Goal: Task Accomplishment & Management: Manage account settings

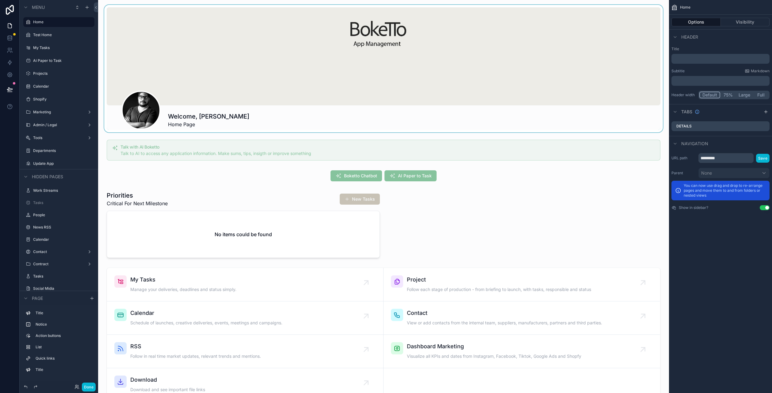
click at [415, 75] on div "scrollable content" at bounding box center [383, 68] width 561 height 127
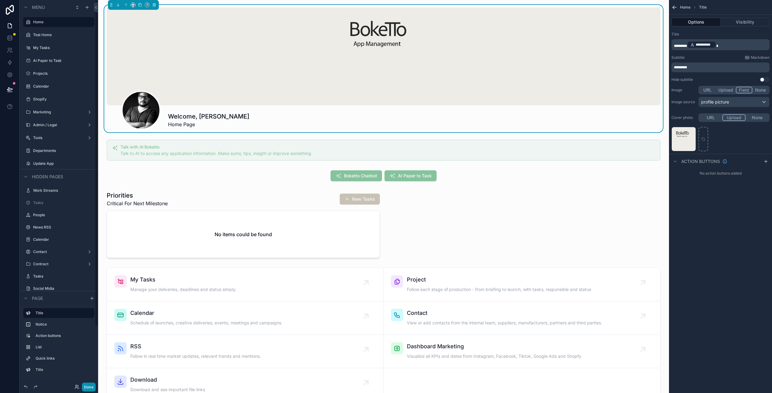
click at [88, 388] on button "Done" at bounding box center [89, 387] width 14 height 9
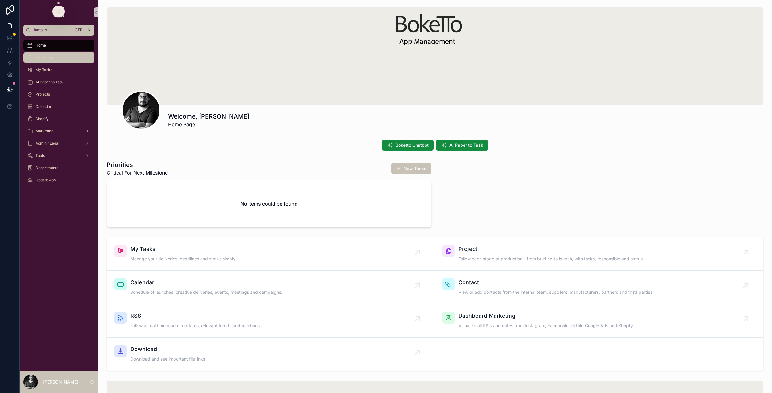
click at [42, 57] on span "Test Home" at bounding box center [45, 57] width 19 height 5
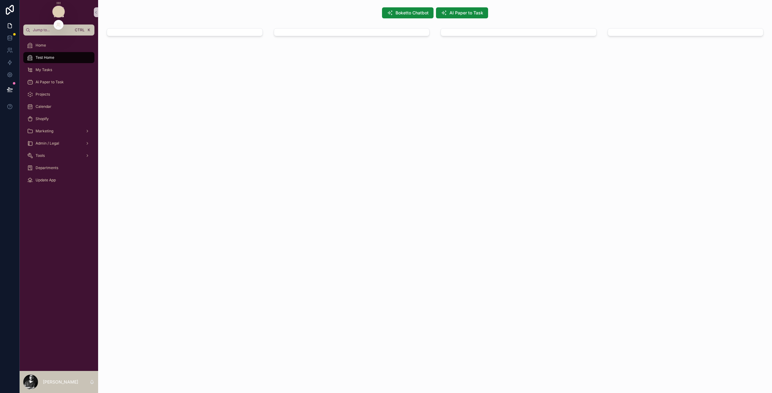
click at [63, 11] on div at bounding box center [58, 12] width 12 height 12
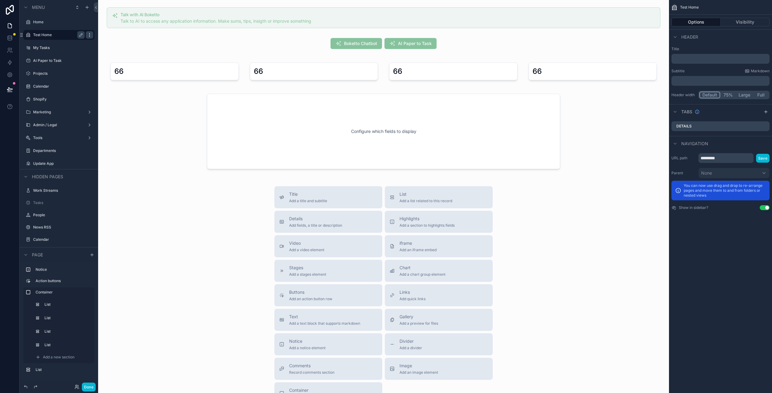
click at [87, 36] on icon "scrollable content" at bounding box center [89, 34] width 5 height 5
click at [112, 42] on span "Remove" at bounding box center [117, 39] width 16 height 6
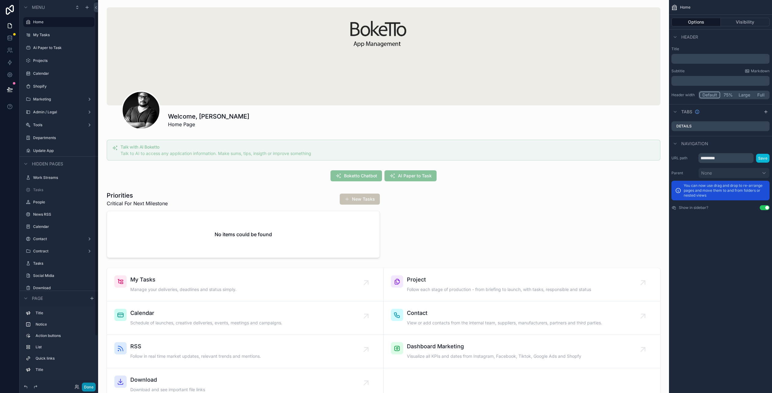
click at [90, 387] on button "Done" at bounding box center [89, 387] width 14 height 9
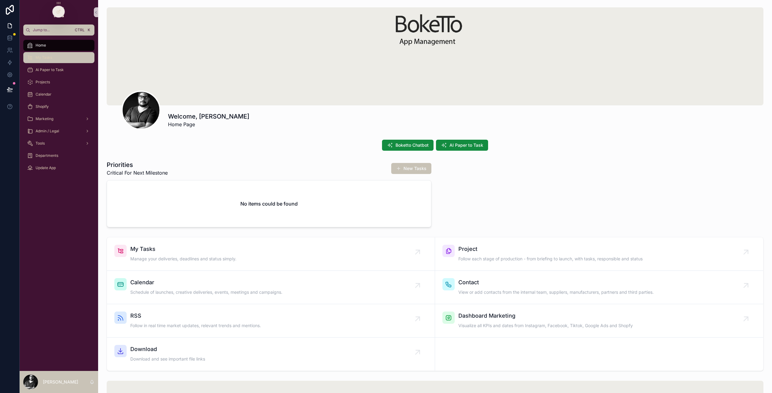
click at [68, 53] on div "My Tasks" at bounding box center [59, 58] width 64 height 10
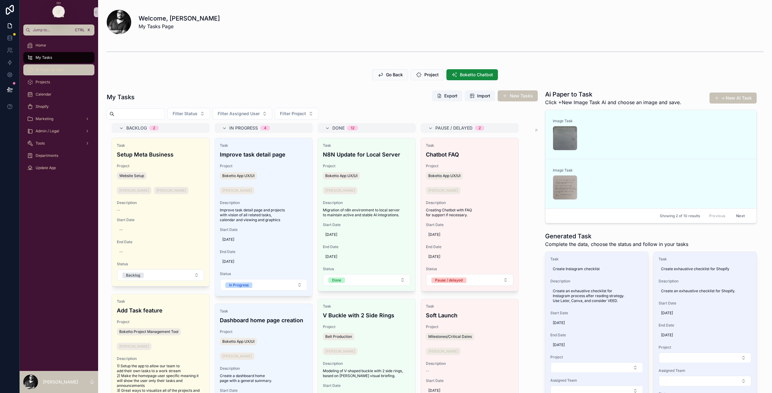
click at [50, 70] on span "Ai Paper to Task" at bounding box center [50, 69] width 28 height 5
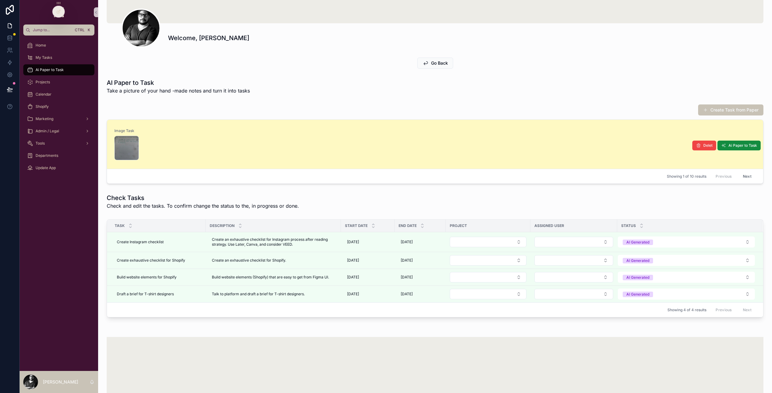
scroll to position [92, 0]
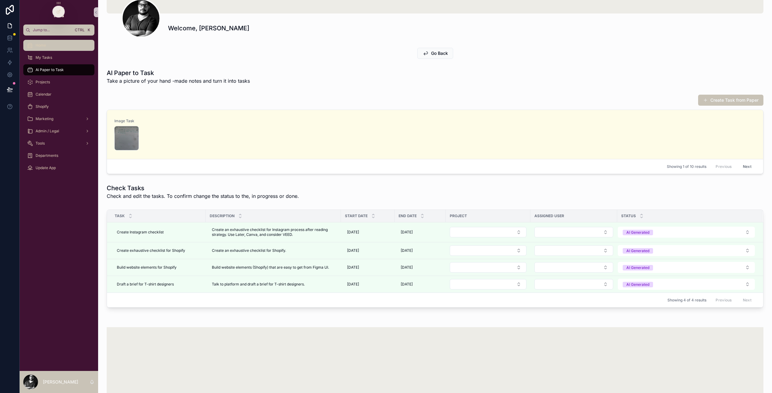
click at [67, 48] on div "Home" at bounding box center [59, 45] width 64 height 10
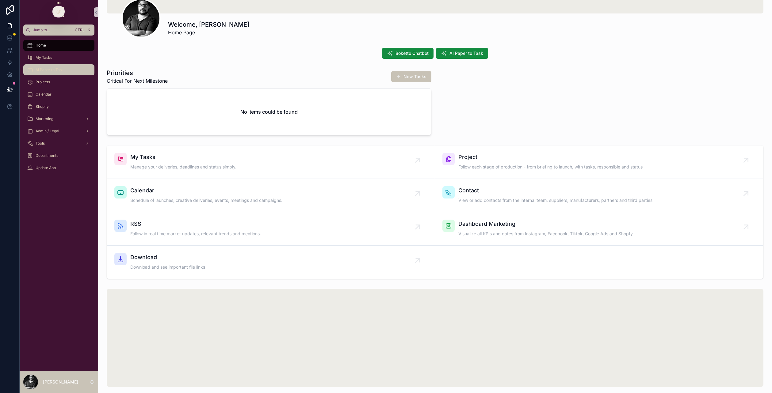
click at [39, 68] on span "Ai Paper to Task" at bounding box center [50, 69] width 28 height 5
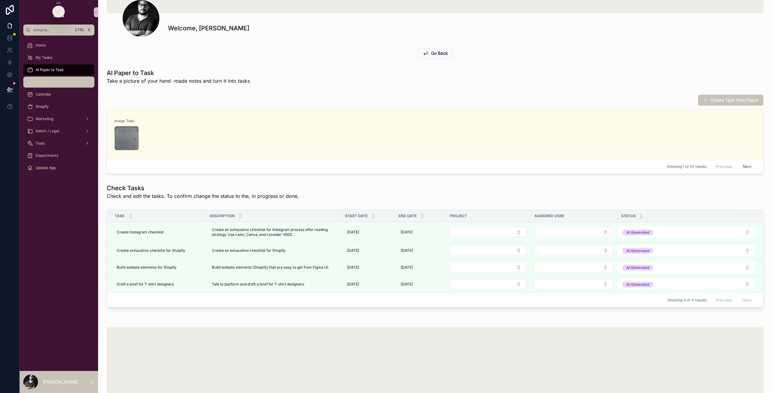
click at [42, 85] on div "Projects" at bounding box center [59, 82] width 64 height 10
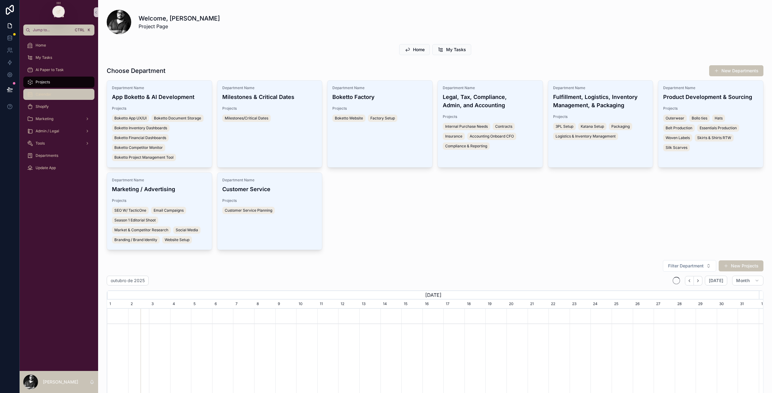
click at [67, 91] on div "Calendar" at bounding box center [59, 94] width 64 height 10
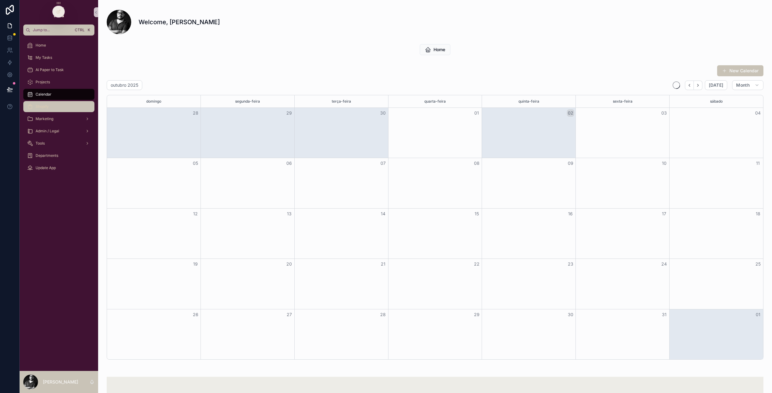
click at [53, 106] on div "Shopify" at bounding box center [59, 107] width 64 height 10
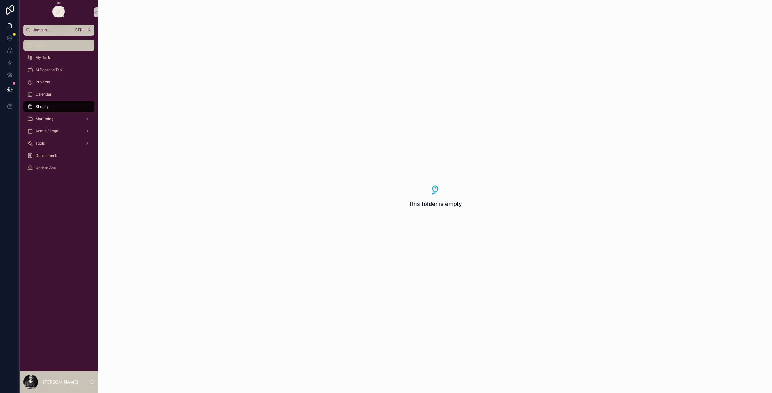
click at [66, 47] on div "Home" at bounding box center [59, 45] width 64 height 10
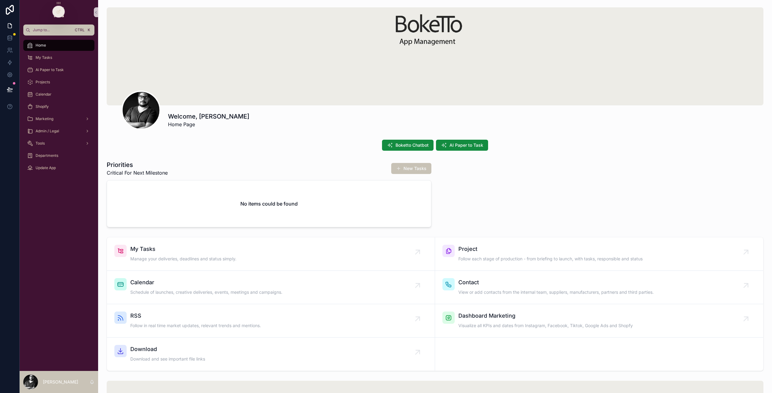
drag, startPoint x: 56, startPoint y: 9, endPoint x: 1, endPoint y: 249, distance: 245.2
click at [1, 249] on div "Jump to... Ctrl K Home My Tasks Ai Paper to Task Projects Calendar Shopify Mark…" at bounding box center [386, 196] width 772 height 393
click at [63, 13] on div at bounding box center [58, 12] width 12 height 12
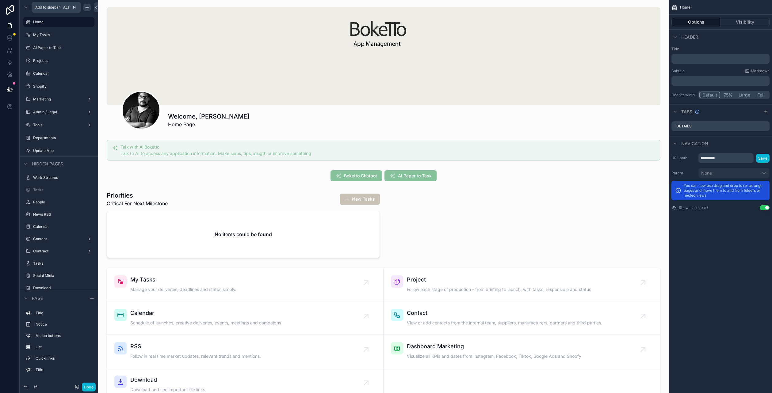
click at [85, 9] on icon "scrollable content" at bounding box center [87, 7] width 5 height 5
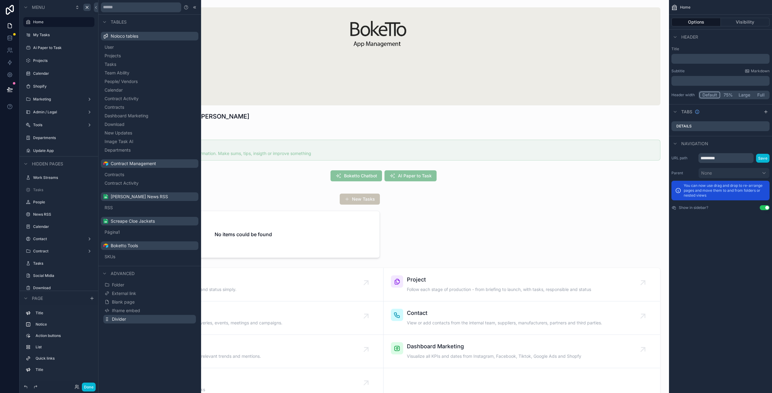
click at [143, 323] on button "Divider" at bounding box center [149, 319] width 93 height 9
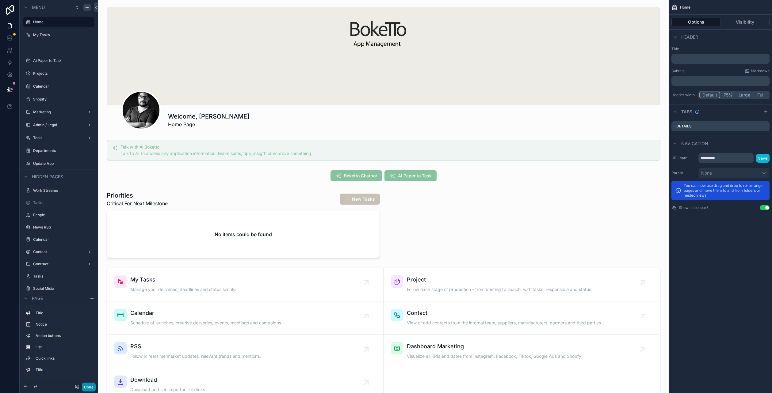
click at [94, 386] on button "Done" at bounding box center [89, 387] width 14 height 9
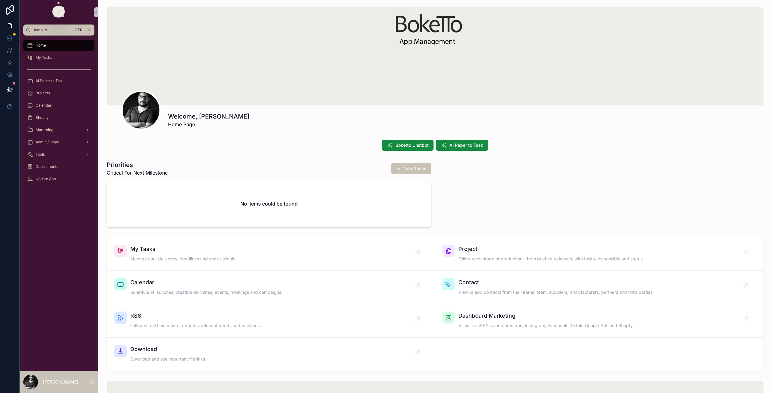
click at [31, 293] on div "Home My Tasks Ai Paper to Task Projects Calendar Shopify Marketing Admin / Lega…" at bounding box center [59, 204] width 78 height 336
click at [57, 11] on icon at bounding box center [58, 12] width 3 height 3
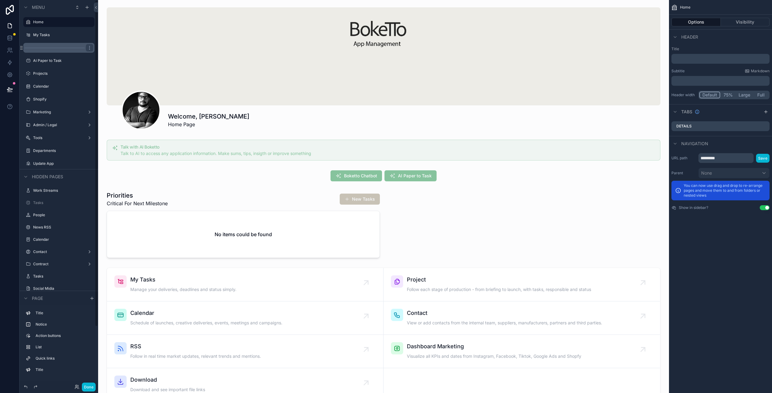
click at [51, 47] on div "scrollable content" at bounding box center [58, 48] width 71 height 10
click at [89, 50] on div "scrollable content" at bounding box center [89, 47] width 7 height 7
click at [121, 58] on span "Remove" at bounding box center [117, 56] width 16 height 6
click at [596, 218] on div "Welcome, [PERSON_NAME] Home Page Talk with AI Boketto Talk to AI to access any …" at bounding box center [383, 399] width 571 height 799
click at [95, 388] on button "Done" at bounding box center [89, 387] width 14 height 9
